Goal: Task Accomplishment & Management: Complete application form

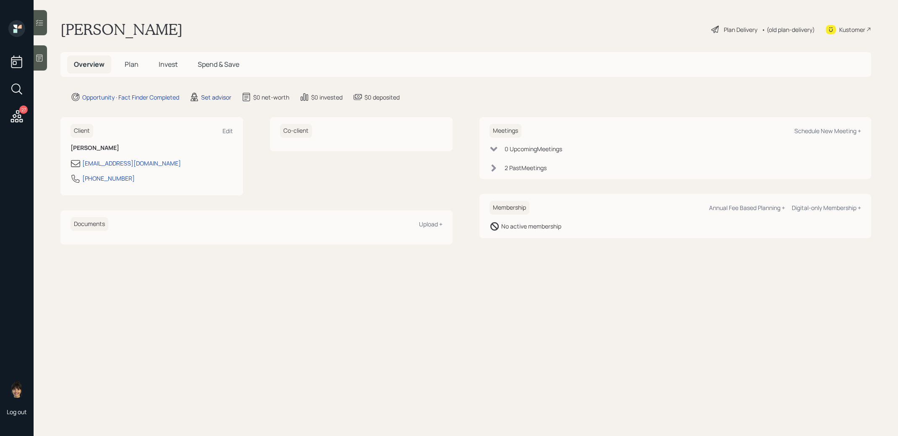
click at [209, 95] on div "Set advisor" at bounding box center [216, 97] width 30 height 9
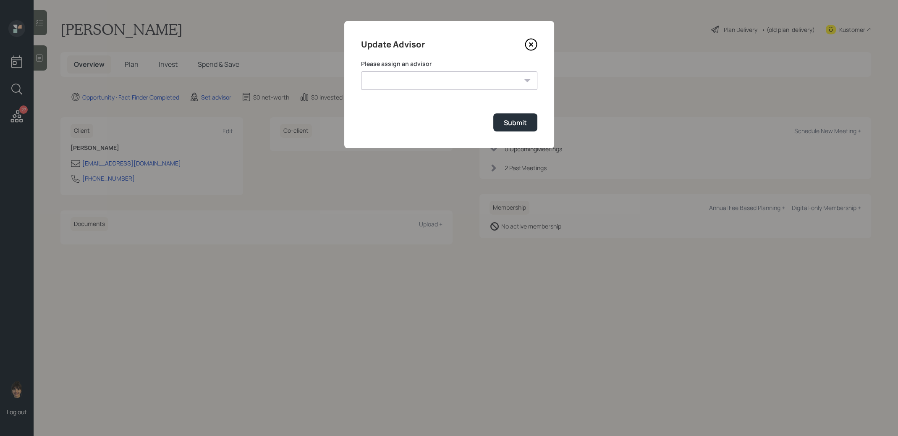
click at [426, 87] on select "[PERSON_NAME] [PERSON_NAME] End [PERSON_NAME] [PERSON_NAME] [PERSON_NAME] [PERS…" at bounding box center [449, 80] width 176 height 18
select select "8b79112e-3cfb-44f9-89e7-15267fe946c1"
click at [511, 127] on div "Submit" at bounding box center [515, 122] width 23 height 9
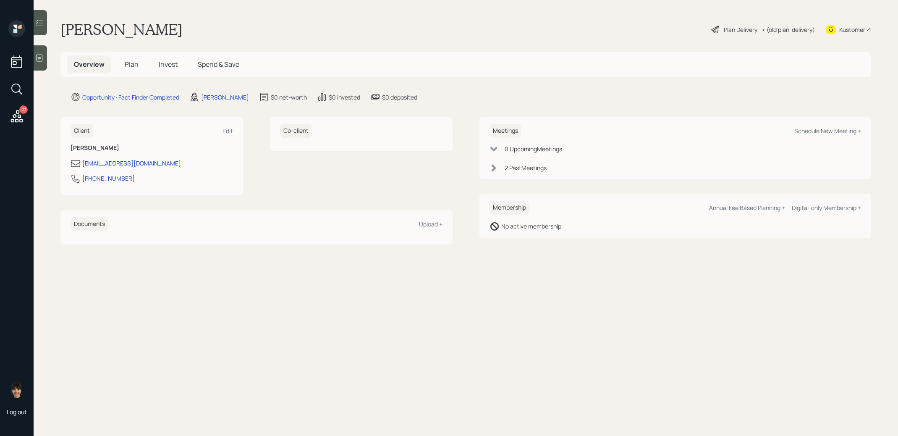
click at [42, 56] on icon at bounding box center [40, 58] width 6 height 7
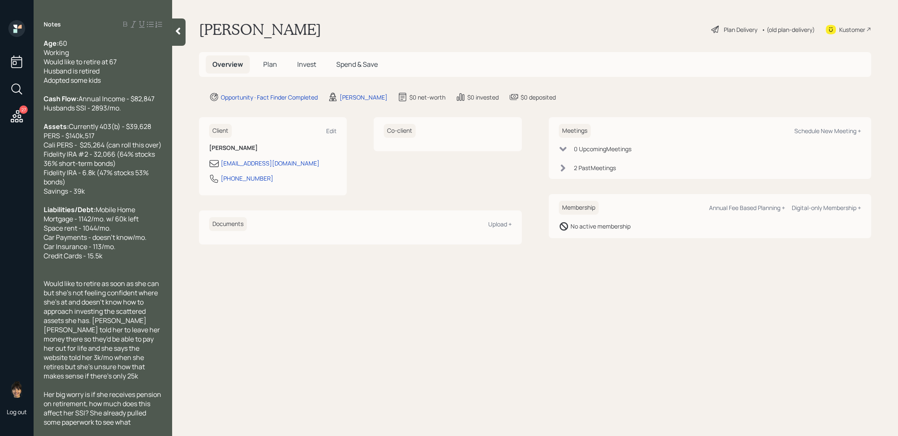
click at [272, 64] on span "Plan" at bounding box center [270, 64] width 14 height 9
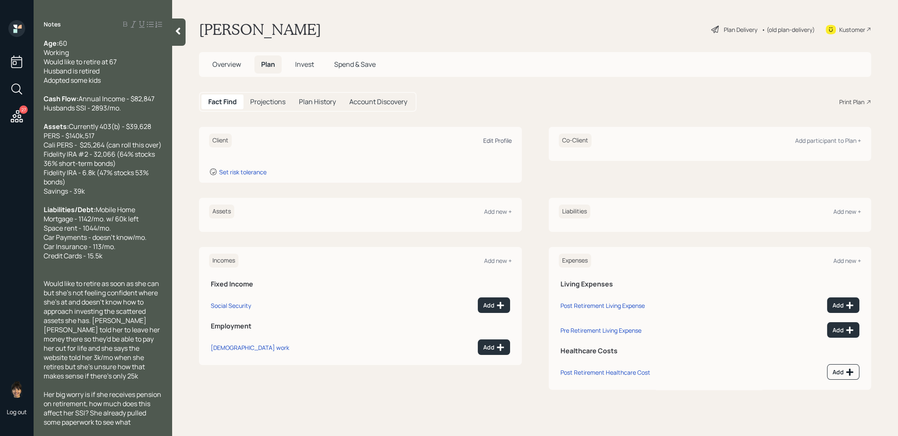
click at [492, 141] on div "Edit Profile" at bounding box center [497, 140] width 29 height 8
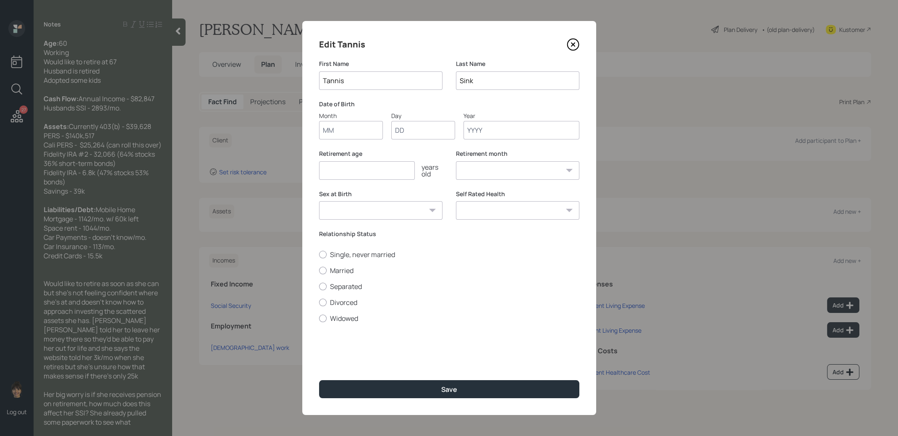
click at [358, 129] on input "Month" at bounding box center [351, 130] width 64 height 18
type input "01"
type input "1965"
select select "1"
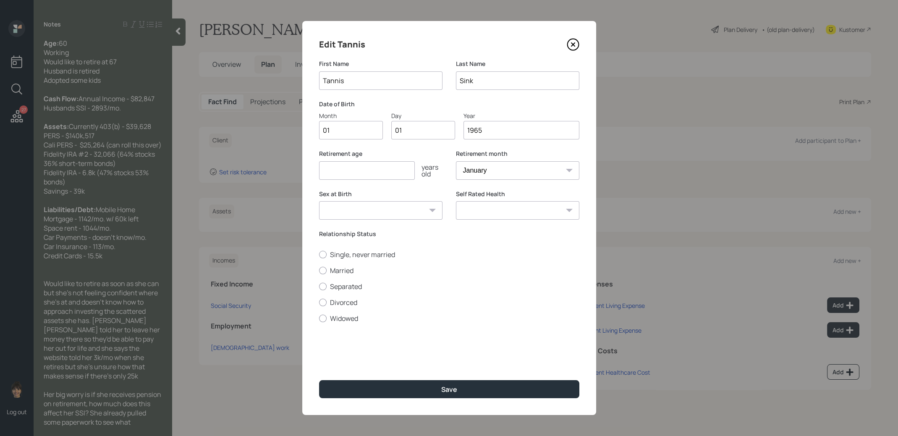
type input "1965"
click at [324, 172] on input "number" at bounding box center [367, 170] width 96 height 18
type input "67"
click at [321, 272] on div at bounding box center [323, 271] width 8 height 8
click at [319, 270] on input "Married" at bounding box center [319, 270] width 0 height 0
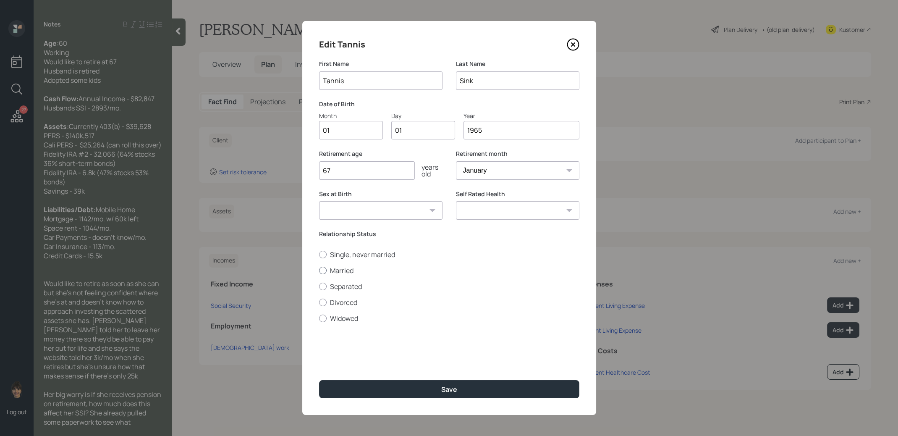
radio input "true"
click at [378, 390] on button "Save" at bounding box center [449, 389] width 260 height 18
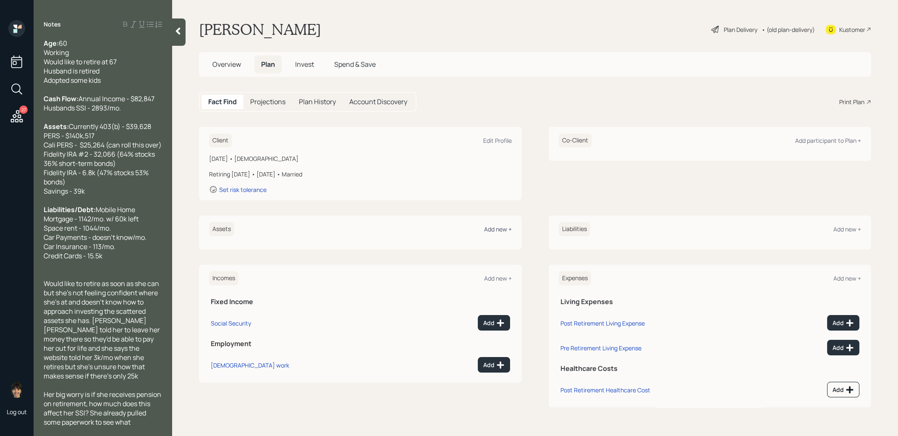
click at [499, 228] on div "Add new +" at bounding box center [498, 229] width 28 height 8
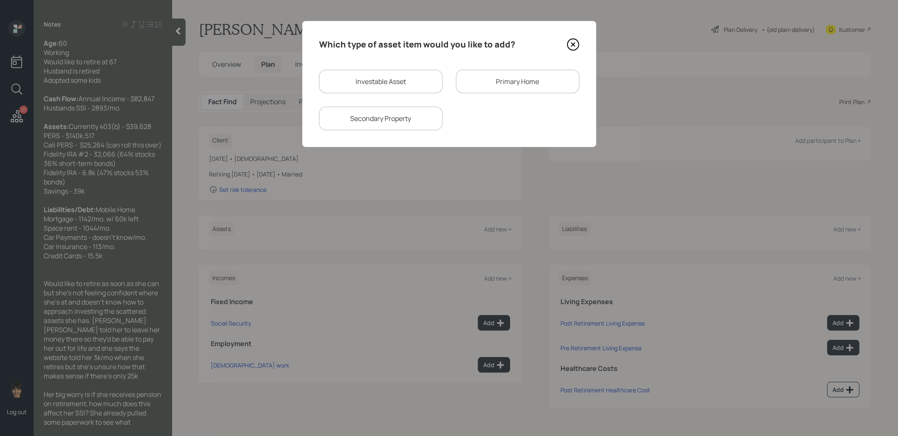
click at [418, 78] on div "Investable Asset" at bounding box center [380, 82] width 123 height 24
select select "taxable"
select select "balanced"
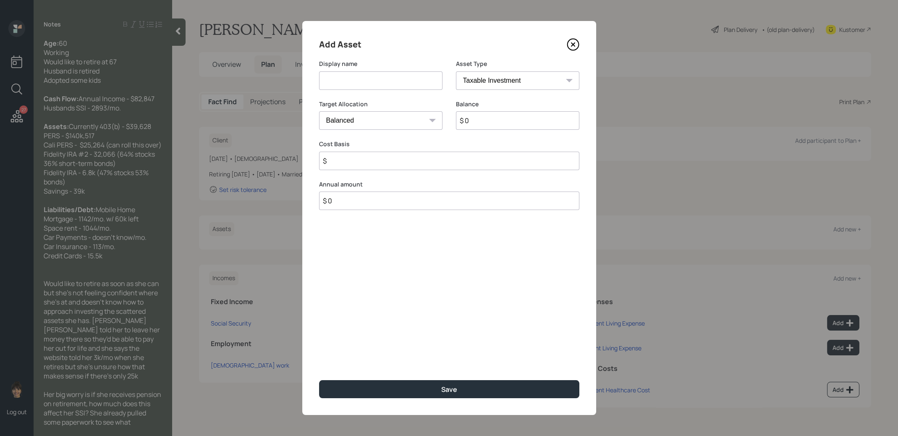
click at [409, 84] on input at bounding box center [380, 80] width 123 height 18
type input "Current 403b"
click at [487, 84] on select "SEP [PERSON_NAME] IRA 401(k) [PERSON_NAME] 401(k) 403(b) [PERSON_NAME] 403(b) 4…" at bounding box center [517, 80] width 123 height 18
select select "public_school_sponsored"
click at [479, 124] on input "$ 0" at bounding box center [517, 120] width 123 height 18
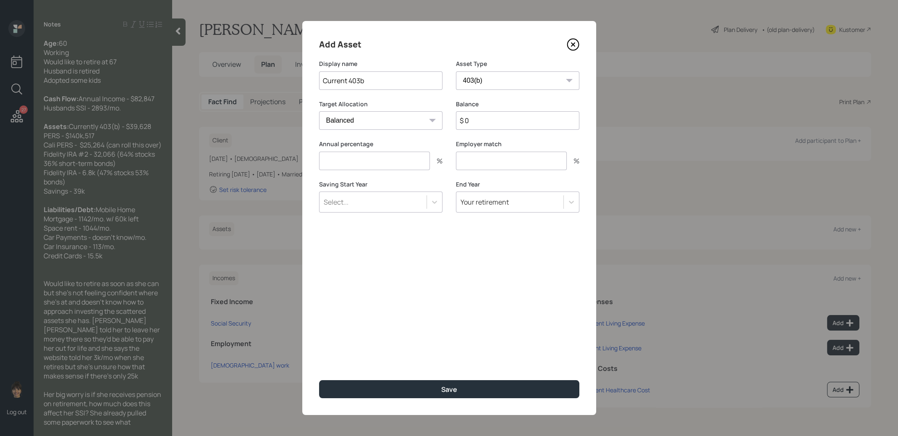
click at [479, 124] on input "$ 0" at bounding box center [517, 120] width 123 height 18
type input "$ 39,628"
click at [391, 160] on input "number" at bounding box center [374, 161] width 111 height 18
type input "0"
click at [486, 163] on input "number" at bounding box center [511, 161] width 111 height 18
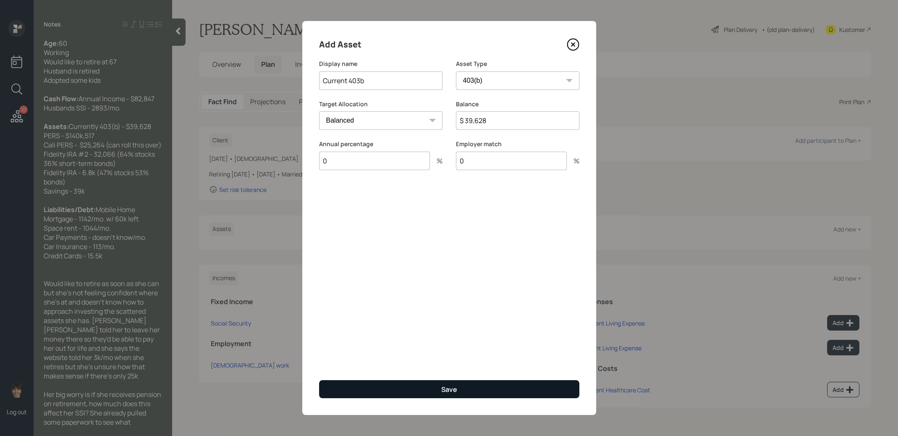
type input "0"
click at [380, 388] on button "Save" at bounding box center [449, 389] width 260 height 18
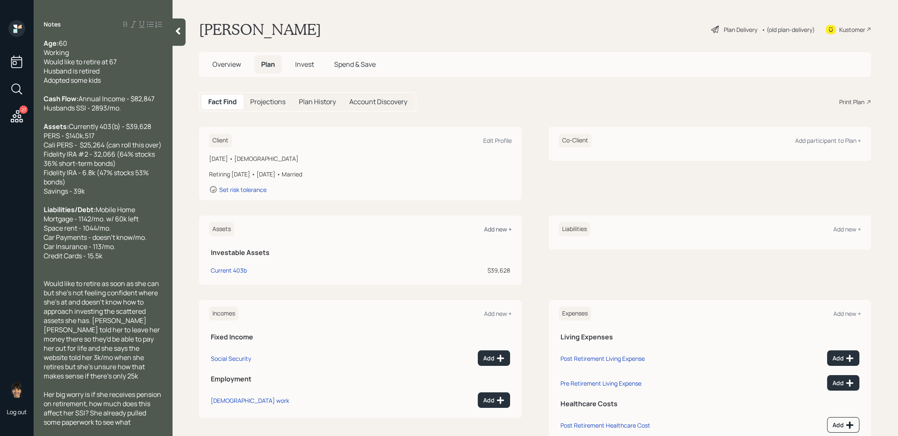
click at [498, 230] on div "Add new +" at bounding box center [498, 229] width 28 height 8
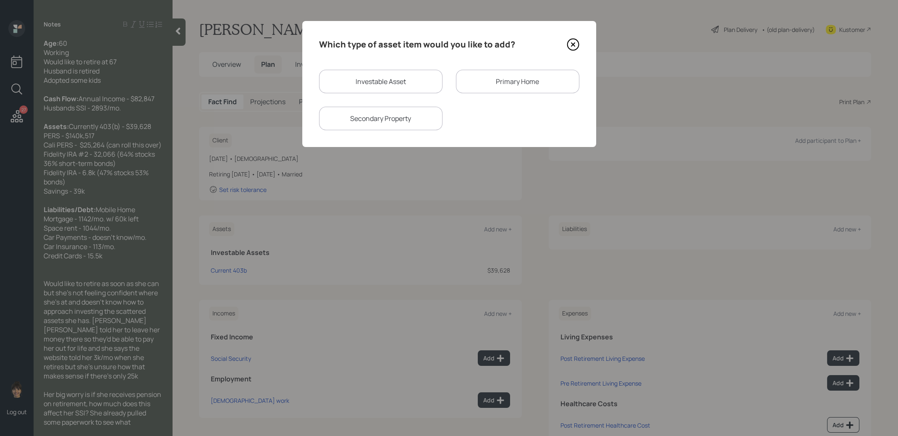
click at [399, 82] on div "Investable Asset" at bounding box center [380, 82] width 123 height 24
select select "taxable"
select select "balanced"
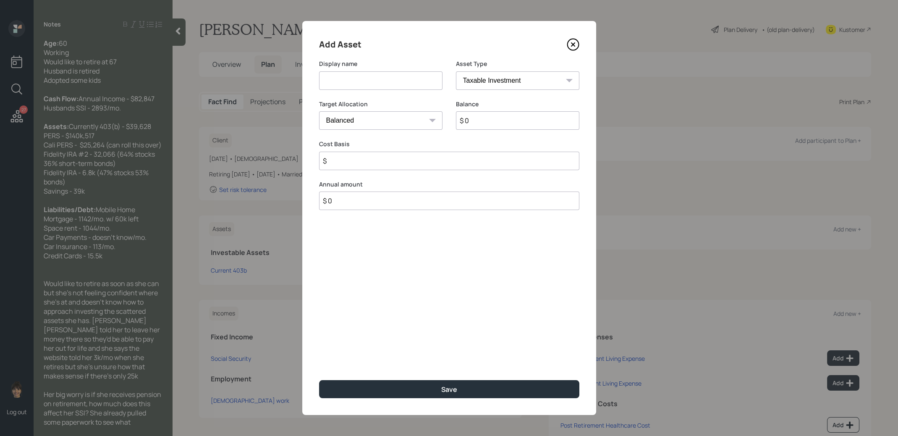
click at [393, 82] on input at bounding box center [380, 80] width 123 height 18
type input "PERS Lump Sum"
click at [466, 84] on select "SEP [PERSON_NAME] IRA 401(k) [PERSON_NAME] 401(k) 403(b) [PERSON_NAME] 403(b) 4…" at bounding box center [517, 80] width 123 height 18
select select "ira"
type input "$"
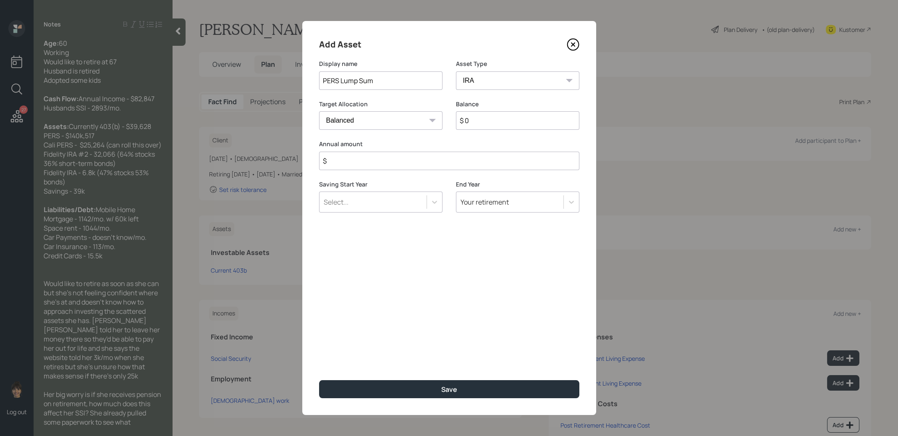
click at [494, 119] on input "$ 0" at bounding box center [517, 120] width 123 height 18
type input "$ 140,000"
click at [421, 167] on input "$" at bounding box center [449, 161] width 260 height 18
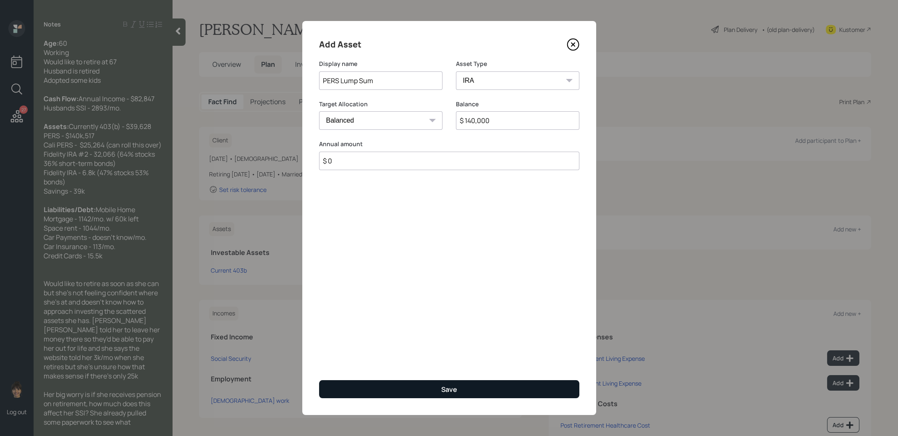
type input "$ 0"
click at [397, 390] on button "Save" at bounding box center [449, 389] width 260 height 18
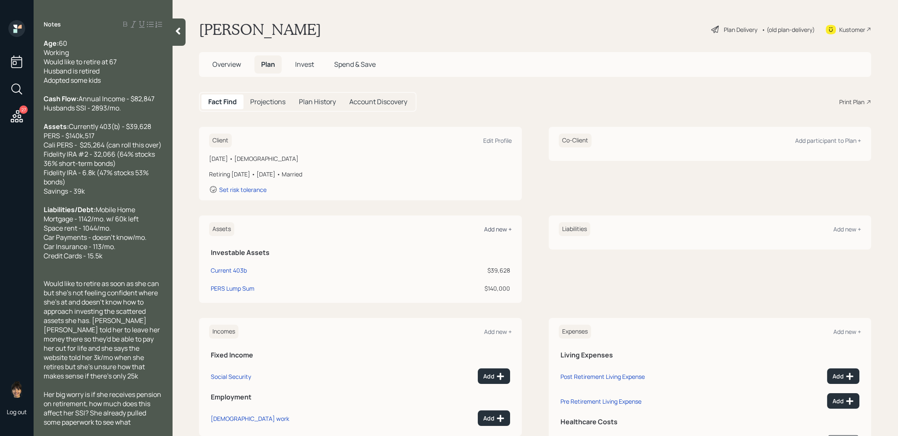
click at [495, 226] on div "Add new +" at bounding box center [498, 229] width 28 height 8
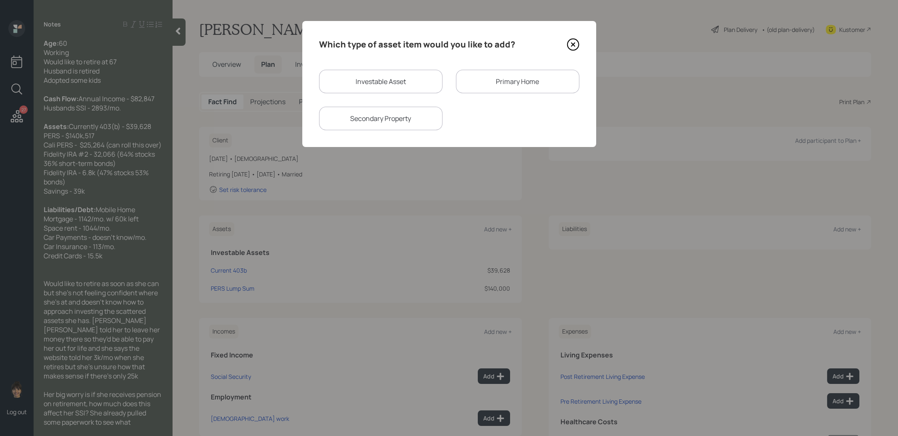
click at [380, 76] on div "Investable Asset" at bounding box center [380, 82] width 123 height 24
select select "taxable"
select select "balanced"
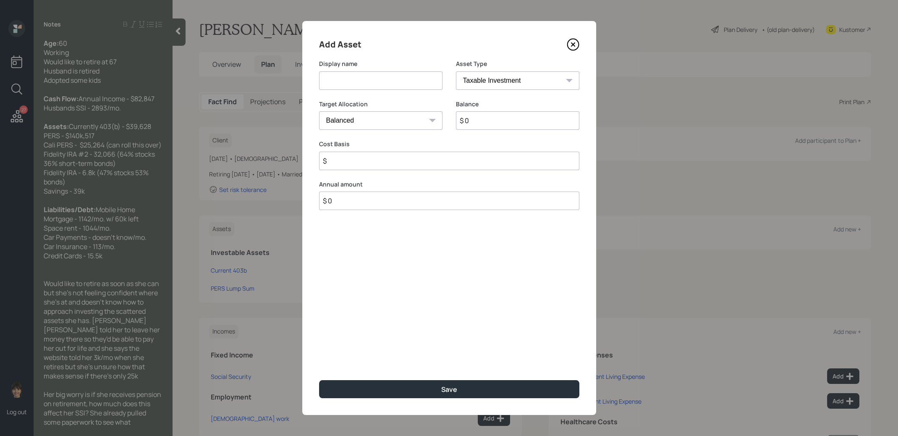
click at [369, 78] on input at bounding box center [380, 80] width 123 height 18
type input "[US_STATE] PERS lump sum"
click at [466, 86] on select "SEP [PERSON_NAME] IRA 401(k) [PERSON_NAME] 401(k) 403(b) [PERSON_NAME] 403(b) 4…" at bounding box center [517, 80] width 123 height 18
select select "ira"
type input "$"
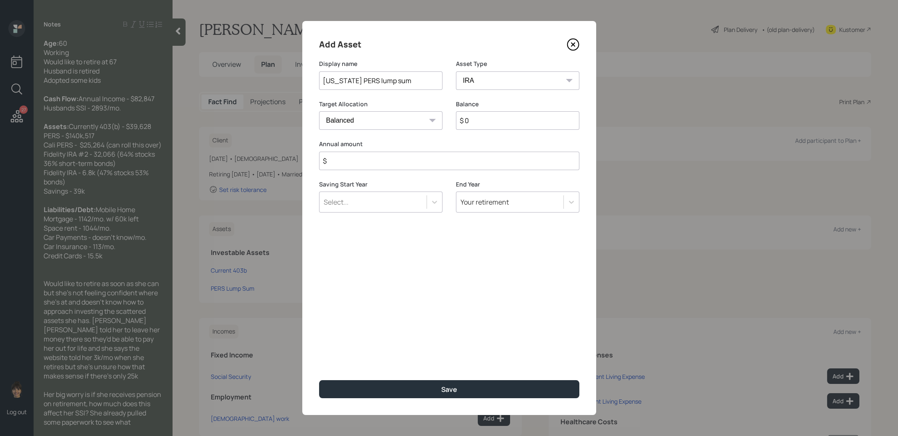
click at [483, 122] on input "$ 0" at bounding box center [517, 120] width 123 height 18
type input "$ 25,264"
click at [439, 164] on input "$" at bounding box center [449, 161] width 260 height 18
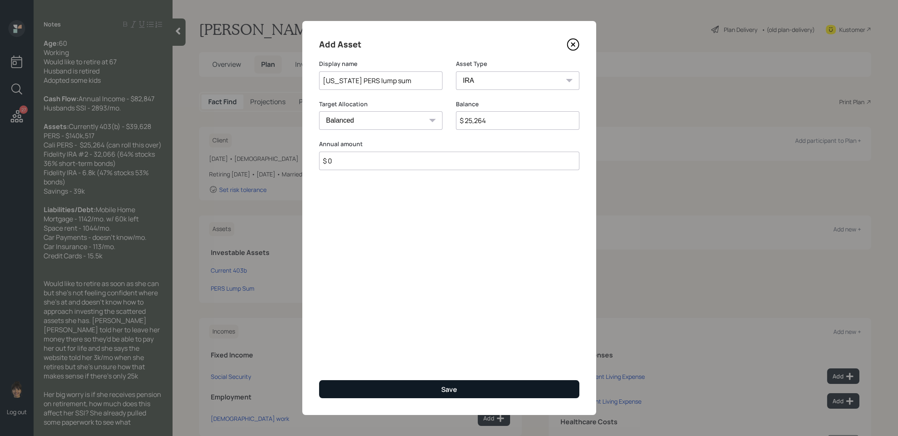
type input "$ 0"
click at [440, 391] on button "Save" at bounding box center [449, 389] width 260 height 18
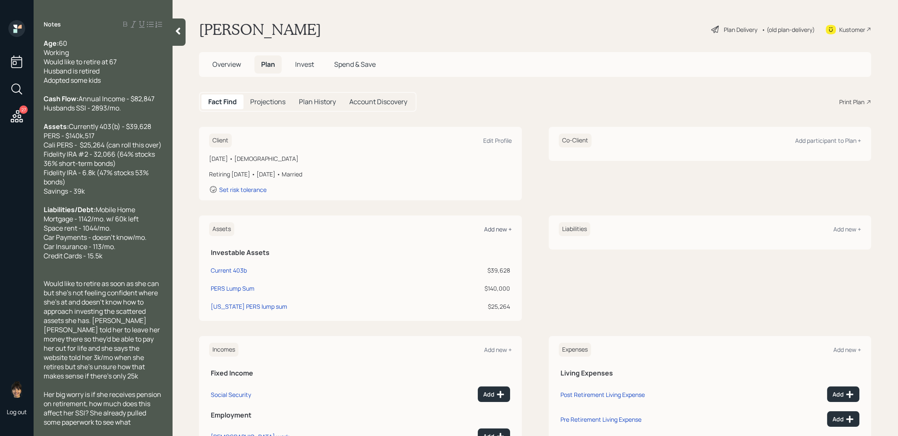
click at [494, 226] on div "Add new +" at bounding box center [498, 229] width 28 height 8
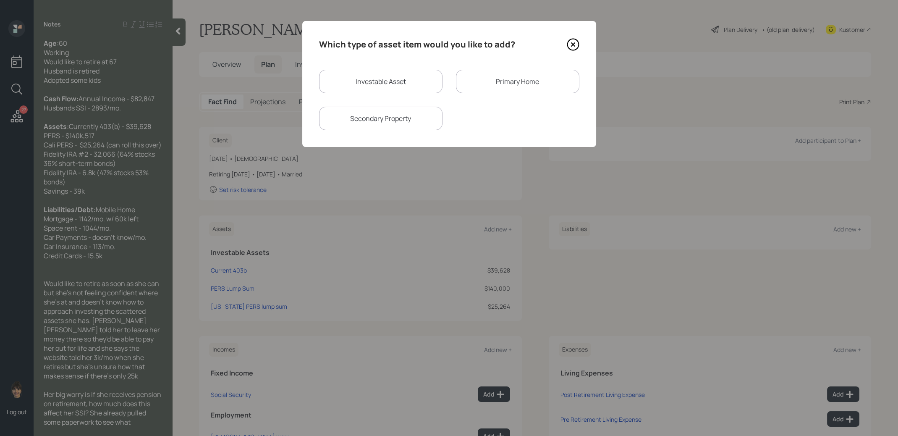
click at [375, 80] on div "Investable Asset" at bounding box center [380, 82] width 123 height 24
select select "taxable"
select select "balanced"
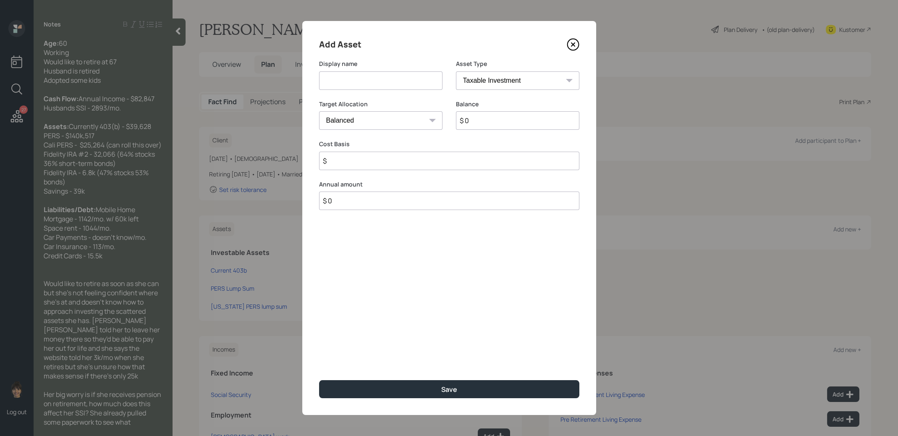
click at [375, 81] on input at bounding box center [380, 80] width 123 height 18
type input "Fidelity IRA"
click at [503, 78] on select "SEP [PERSON_NAME] IRA 401(k) [PERSON_NAME] 401(k) 403(b) [PERSON_NAME] 403(b) 4…" at bounding box center [517, 80] width 123 height 18
select select "ira"
type input "$"
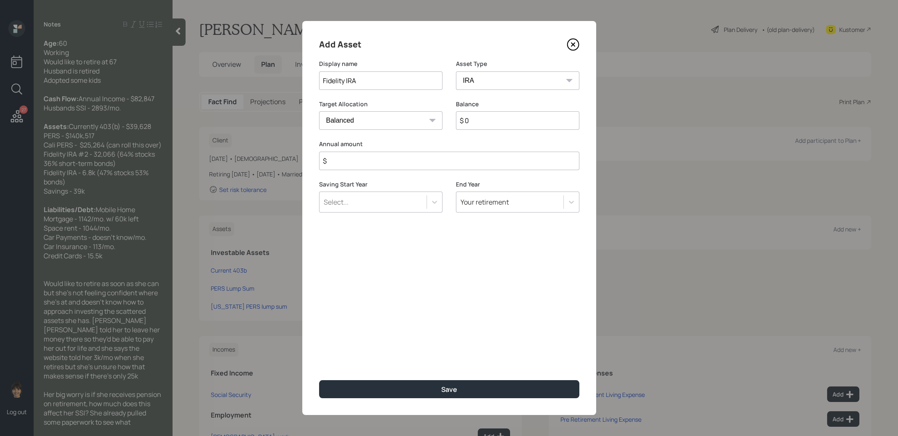
click at [501, 125] on input "$ 0" at bounding box center [517, 120] width 123 height 18
type input "$ 32,066"
click at [485, 160] on input "$" at bounding box center [449, 161] width 260 height 18
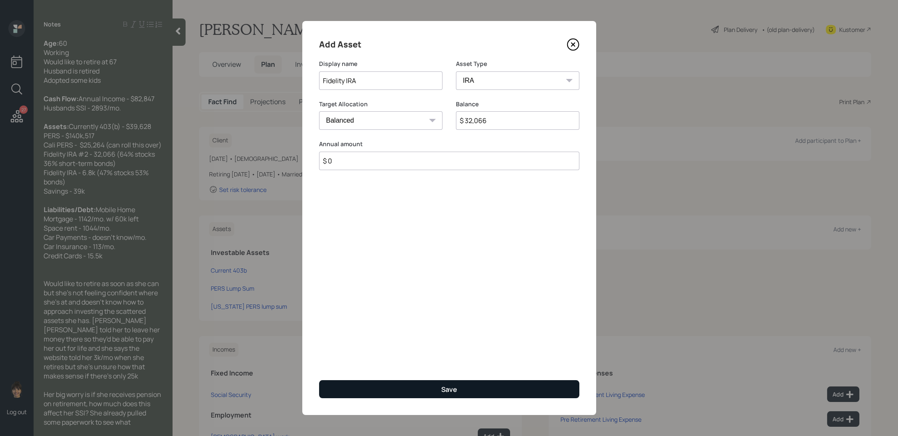
type input "$ 0"
click at [448, 388] on div "Save" at bounding box center [449, 389] width 16 height 9
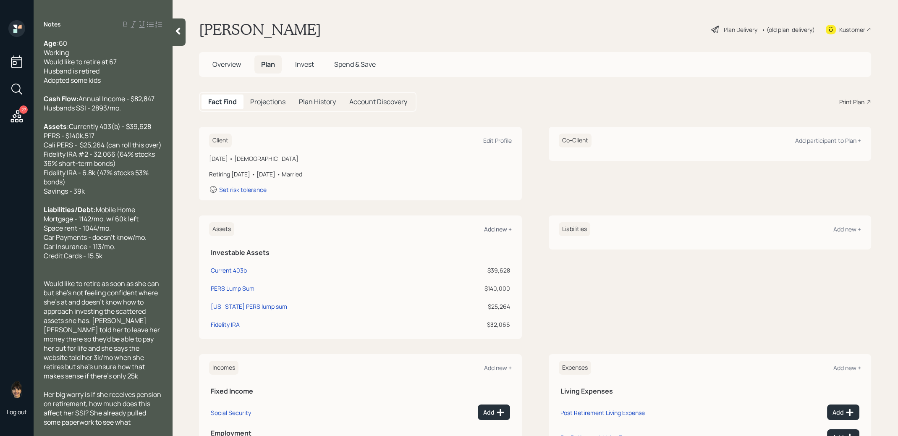
click at [502, 228] on div "Add new +" at bounding box center [498, 229] width 28 height 8
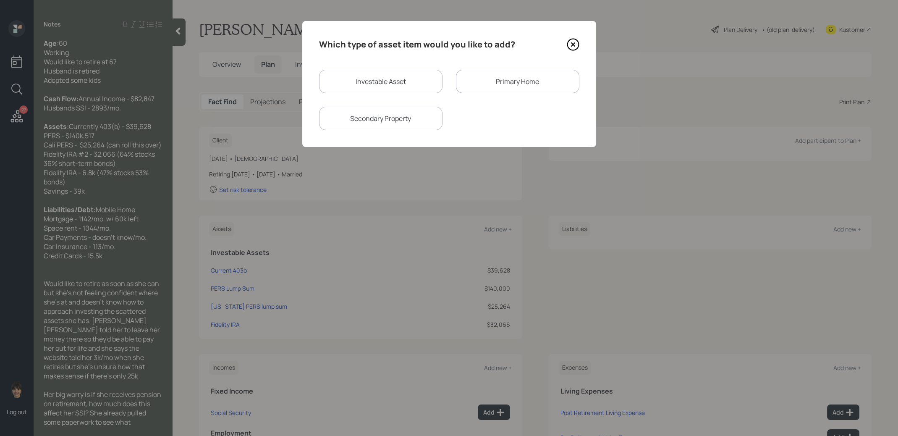
click at [418, 82] on div "Investable Asset" at bounding box center [380, 82] width 123 height 24
select select "taxable"
select select "balanced"
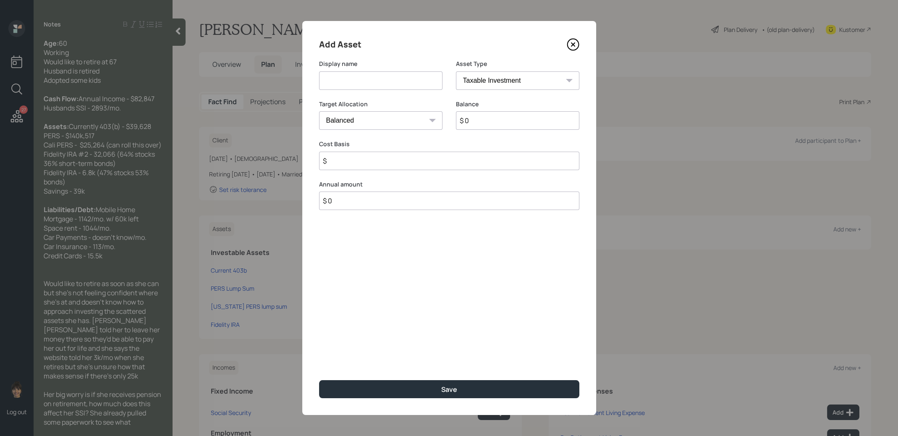
click at [418, 82] on input at bounding box center [380, 80] width 123 height 18
type input "Fidelity IRA"
click at [503, 76] on select "SEP [PERSON_NAME] IRA 401(k) [PERSON_NAME] 401(k) 403(b) [PERSON_NAME] 403(b) 4…" at bounding box center [517, 80] width 123 height 18
select select "ira"
type input "$"
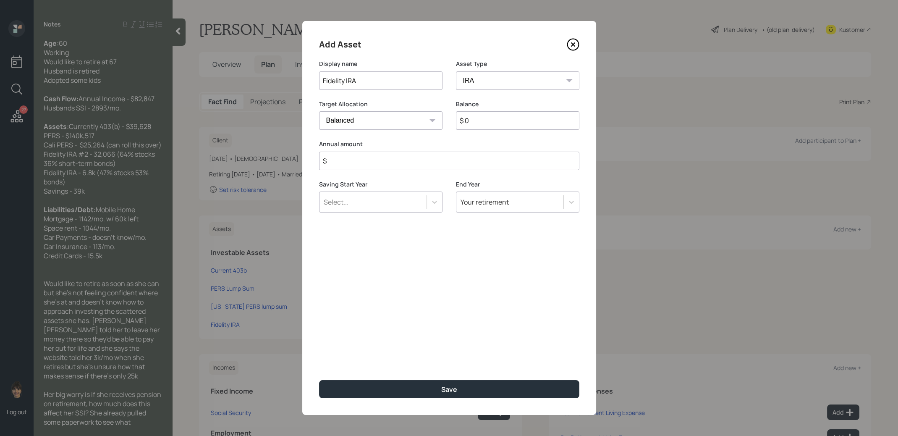
click at [498, 119] on input "$ 0" at bounding box center [517, 120] width 123 height 18
type input "$ 6,800"
click at [433, 165] on input "$" at bounding box center [449, 161] width 260 height 18
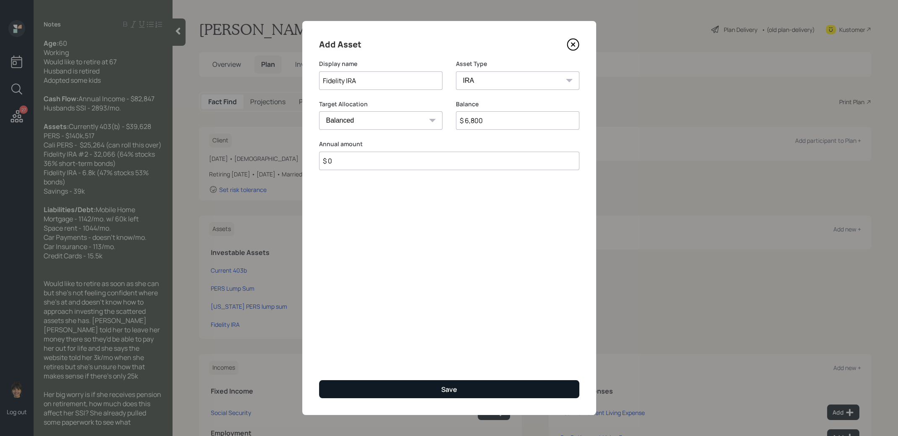
type input "$ 0"
click at [401, 389] on button "Save" at bounding box center [449, 389] width 260 height 18
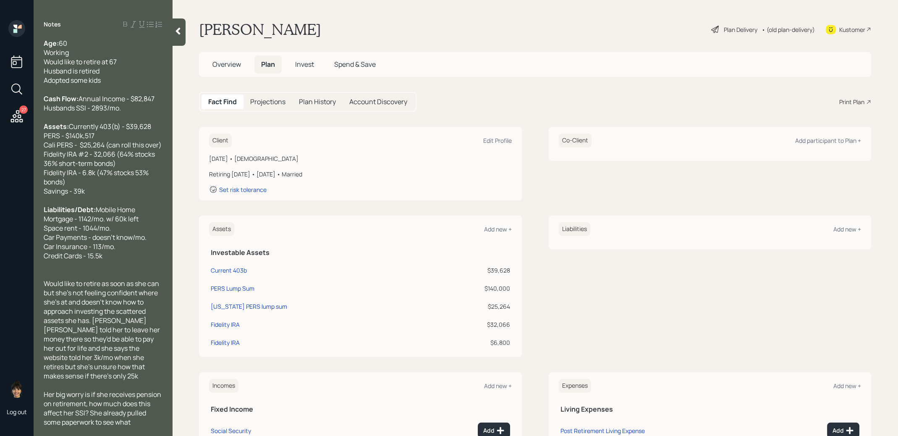
click at [496, 223] on div "Assets Add new +" at bounding box center [360, 229] width 303 height 14
click at [496, 227] on div "Add new +" at bounding box center [498, 229] width 28 height 8
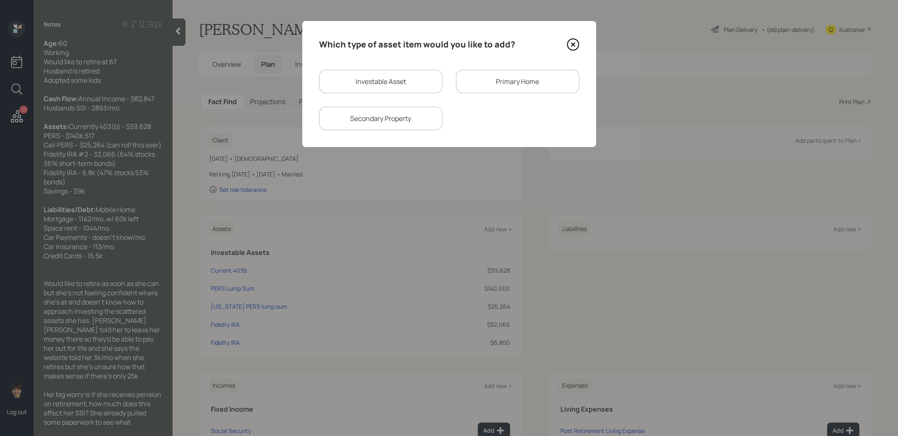
click at [400, 89] on div "Investable Asset" at bounding box center [380, 82] width 123 height 24
select select "taxable"
select select "balanced"
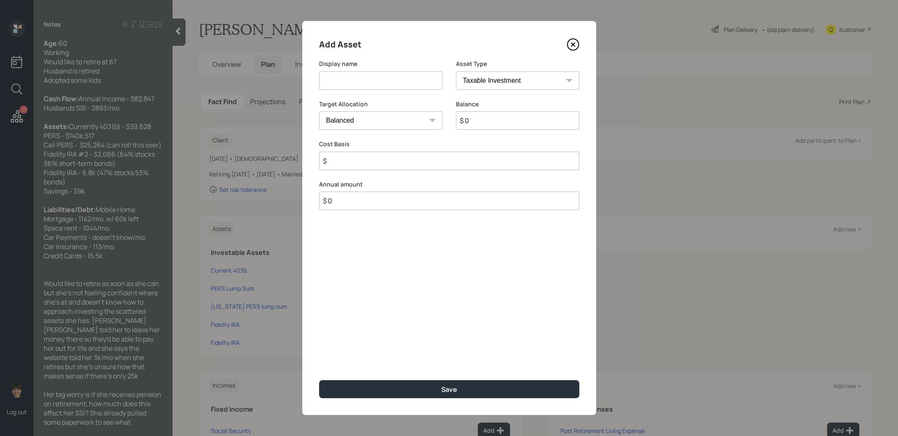
click at [395, 82] on input at bounding box center [380, 80] width 123 height 18
type input "Cash"
click at [391, 126] on select "Cash Conservative Balanced Aggressive" at bounding box center [380, 120] width 123 height 18
select select "uninvested"
click at [498, 124] on input "$ 0" at bounding box center [517, 120] width 123 height 18
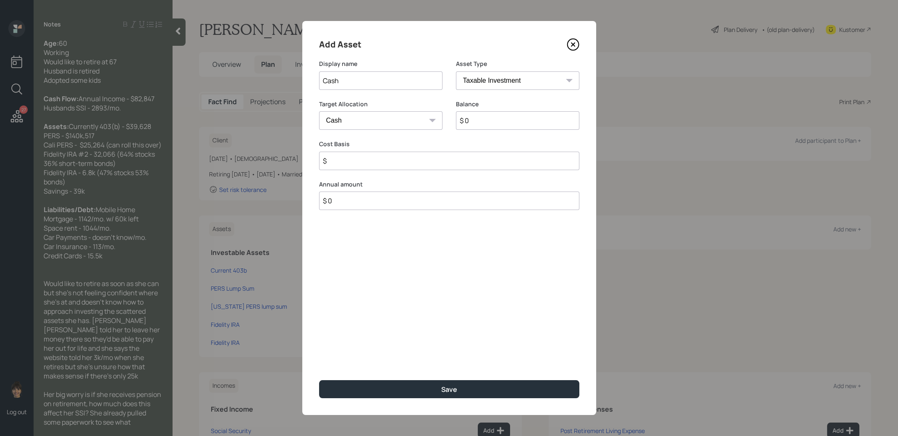
click at [498, 124] on input "$ 0" at bounding box center [517, 120] width 123 height 18
type input "$ 3"
type input "$ 39"
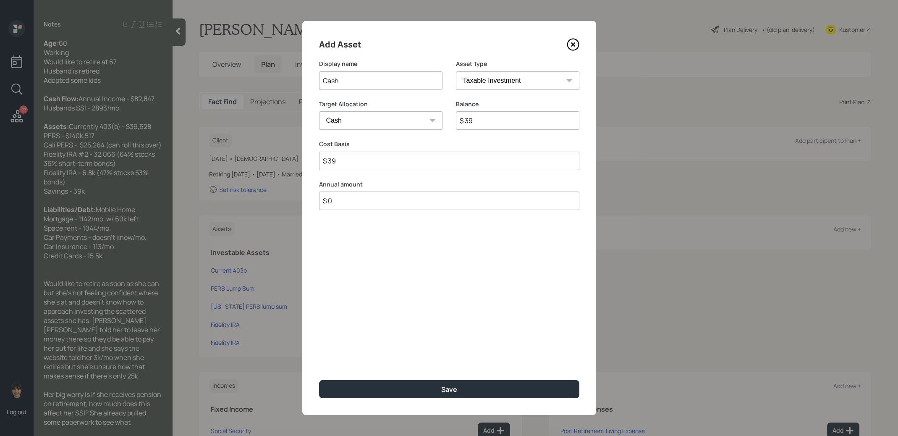
type input "$ 390"
type input "$ 3,900"
type input "$ 39,000"
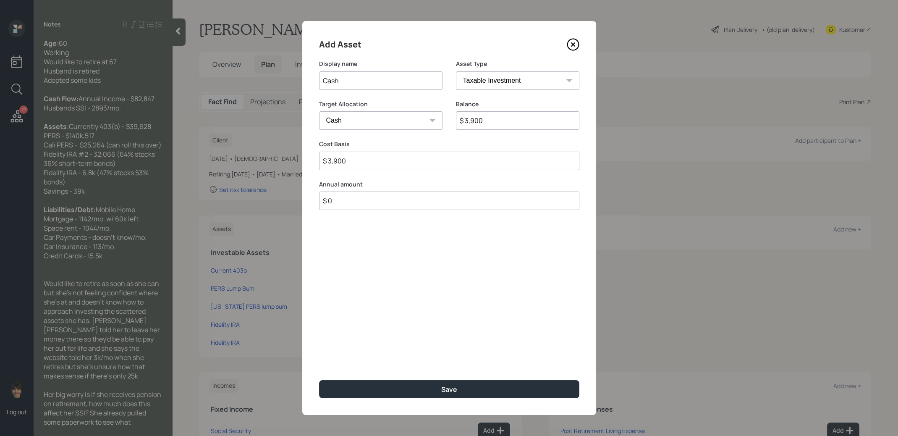
type input "$ 39,000"
click at [434, 386] on button "Save" at bounding box center [449, 389] width 260 height 18
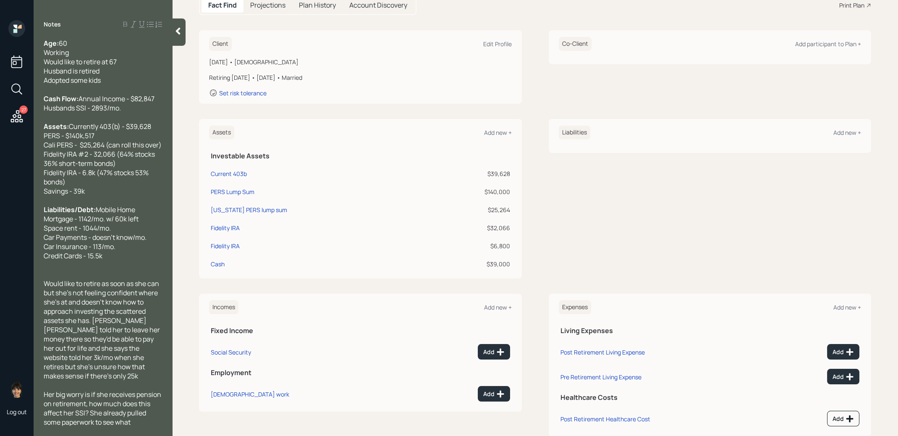
scroll to position [100, 0]
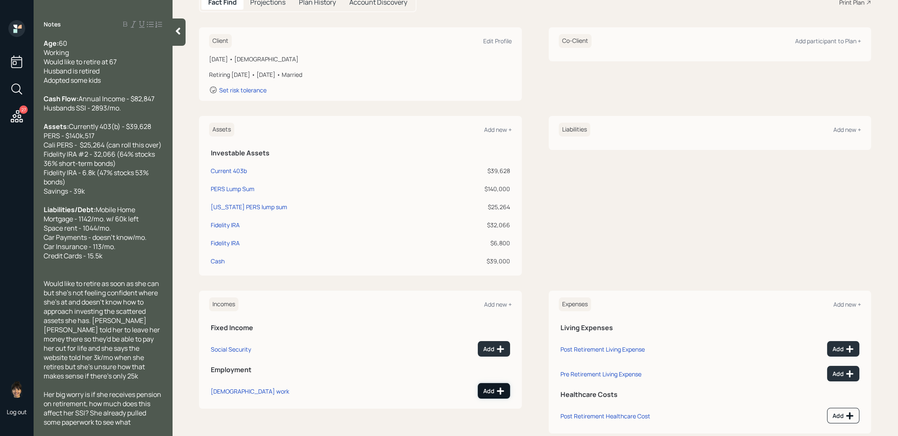
click at [493, 391] on div "Add" at bounding box center [493, 391] width 21 height 8
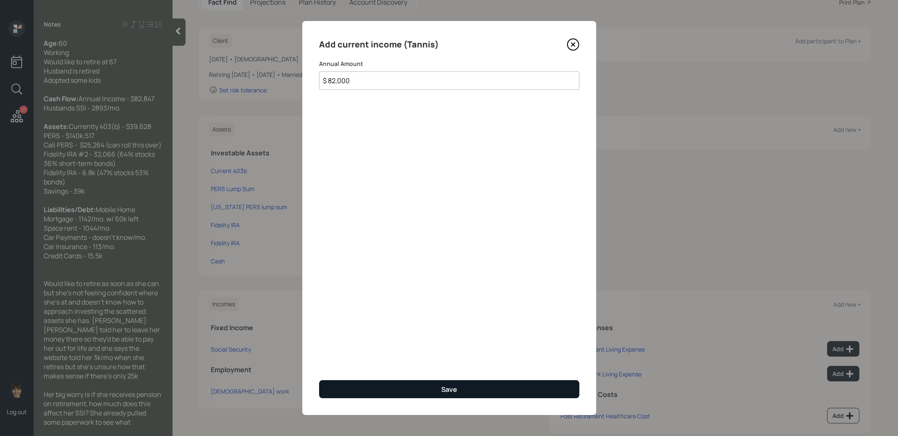
type input "$ 82,000"
click at [496, 390] on button "Save" at bounding box center [449, 389] width 260 height 18
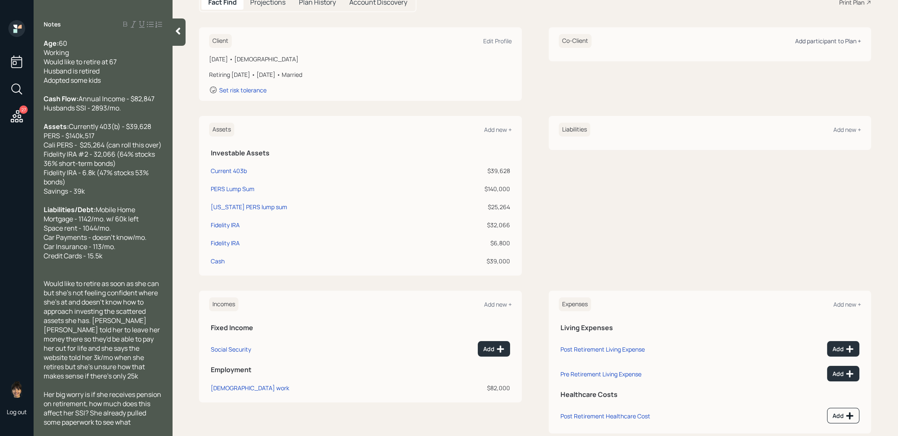
click at [827, 38] on div "Add participant to Plan +" at bounding box center [828, 41] width 66 height 8
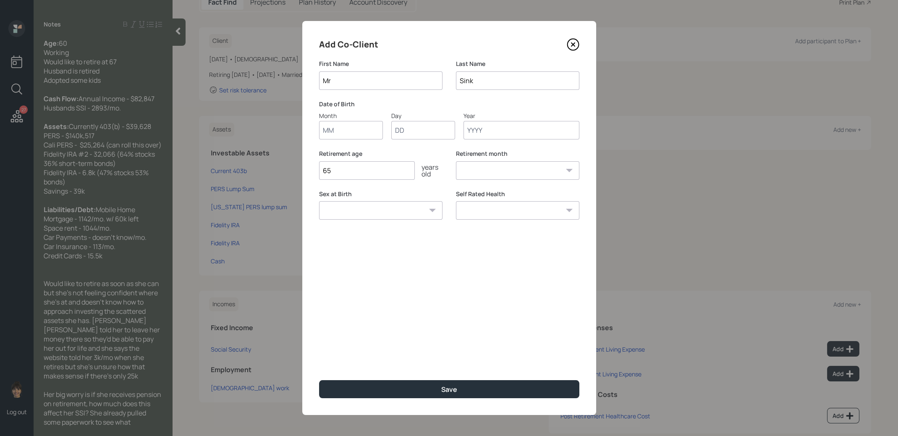
type input "Mr"
click at [363, 129] on input "Month" at bounding box center [351, 130] width 64 height 18
type input "01"
type input "1960"
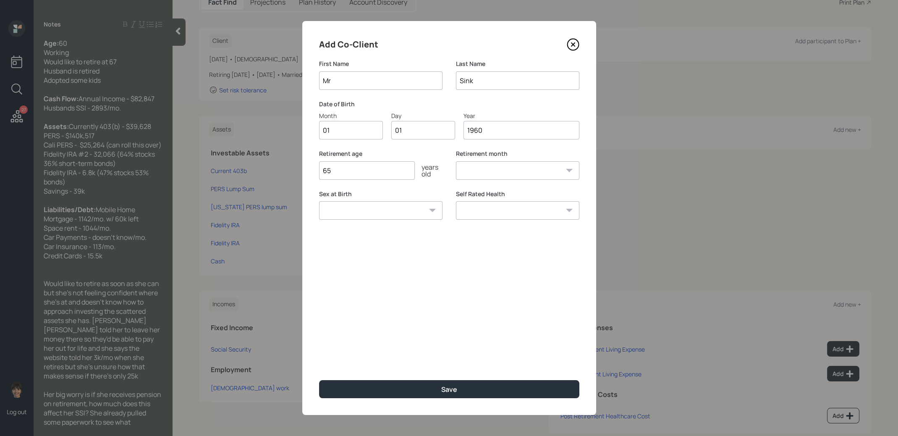
select select "1"
type input "1960"
click at [365, 391] on button "Save" at bounding box center [449, 389] width 260 height 18
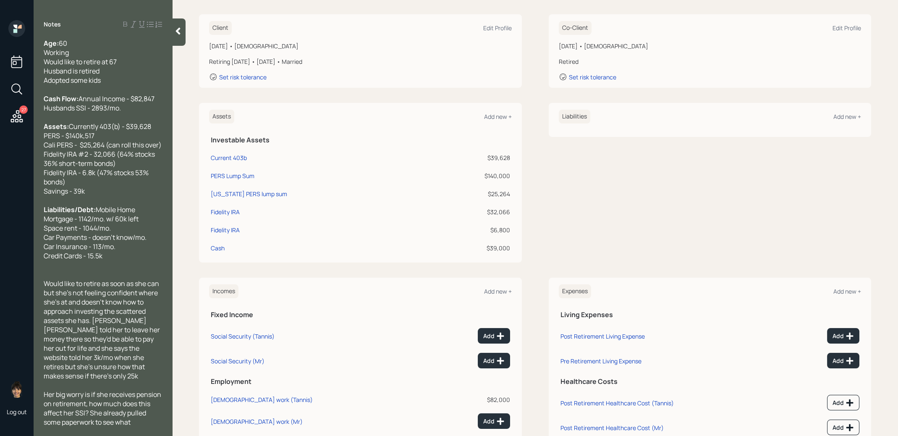
scroll to position [111, 0]
click at [496, 364] on icon at bounding box center [500, 362] width 8 height 8
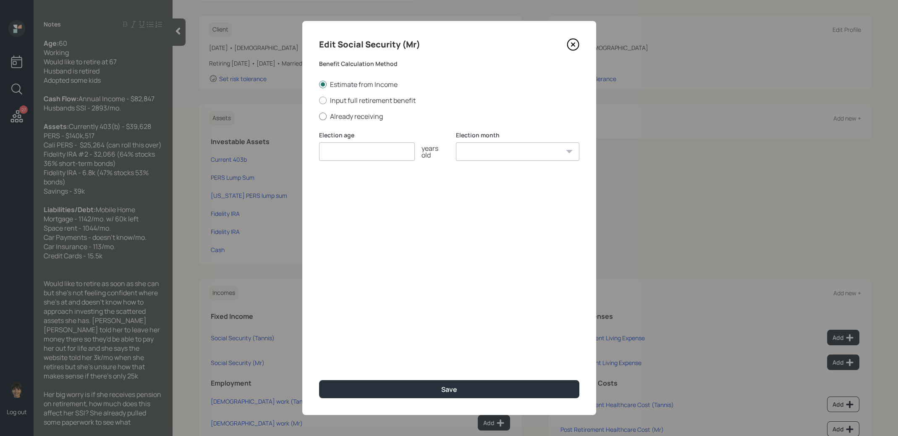
click at [321, 116] on div at bounding box center [323, 117] width 8 height 8
click at [319, 116] on input "Already receiving" at bounding box center [319, 116] width 0 height 0
radio input "true"
click at [326, 155] on input "number" at bounding box center [367, 151] width 96 height 18
type input "62"
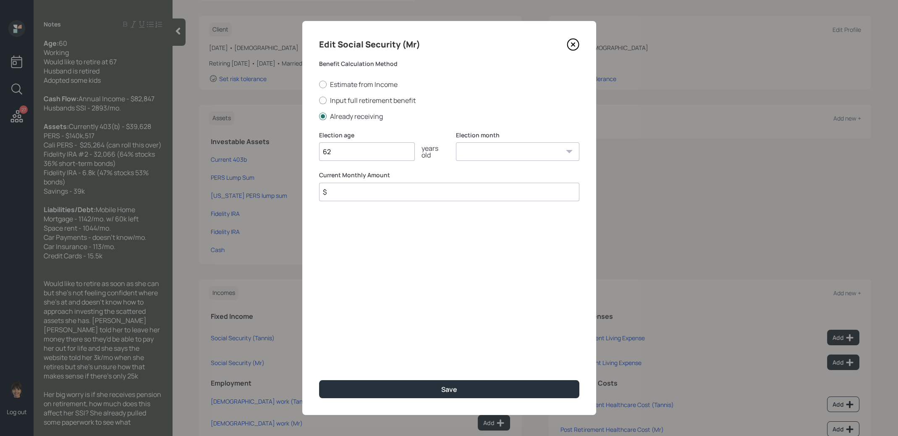
click at [477, 153] on select "January February March April May June July August September October November De…" at bounding box center [517, 151] width 123 height 18
select select "1"
click at [451, 197] on input "$" at bounding box center [449, 192] width 260 height 18
type input "$ 2,893"
click at [459, 391] on button "Save" at bounding box center [449, 389] width 260 height 18
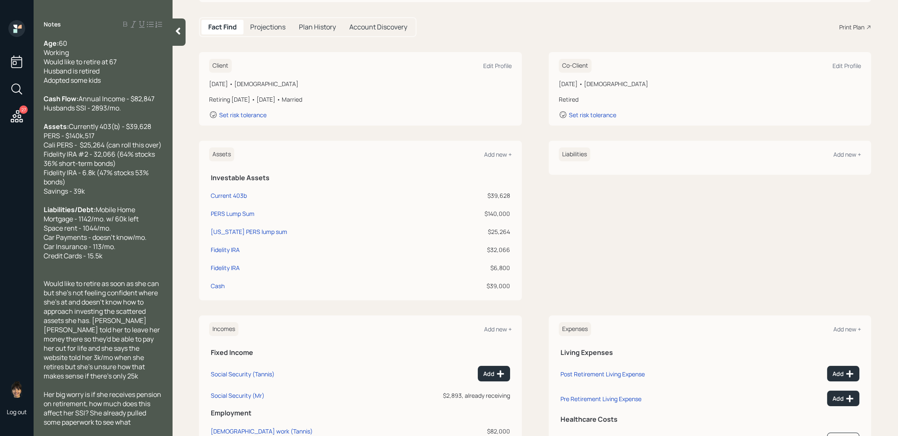
scroll to position [140, 0]
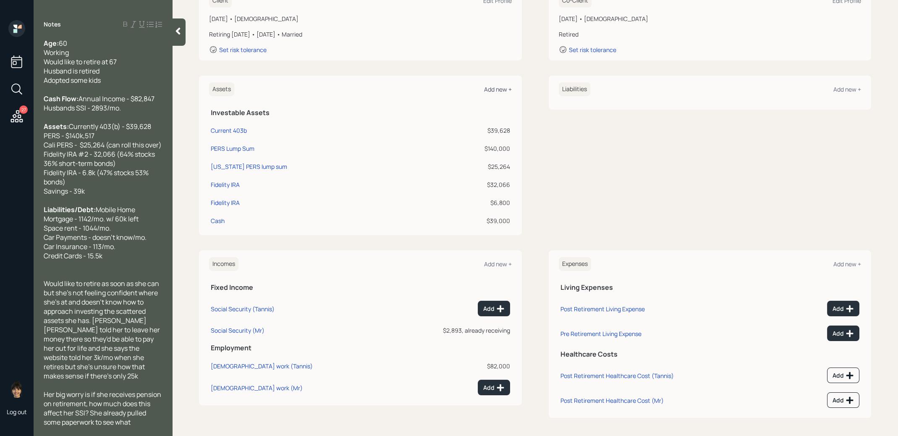
click at [495, 86] on div "Add new +" at bounding box center [498, 89] width 28 height 8
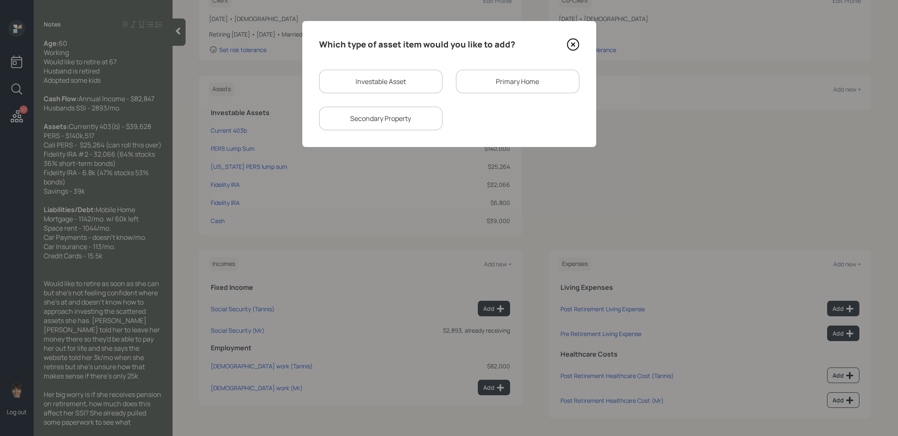
click at [494, 84] on div "Primary Home" at bounding box center [517, 82] width 123 height 24
